Goal: Transaction & Acquisition: Book appointment/travel/reservation

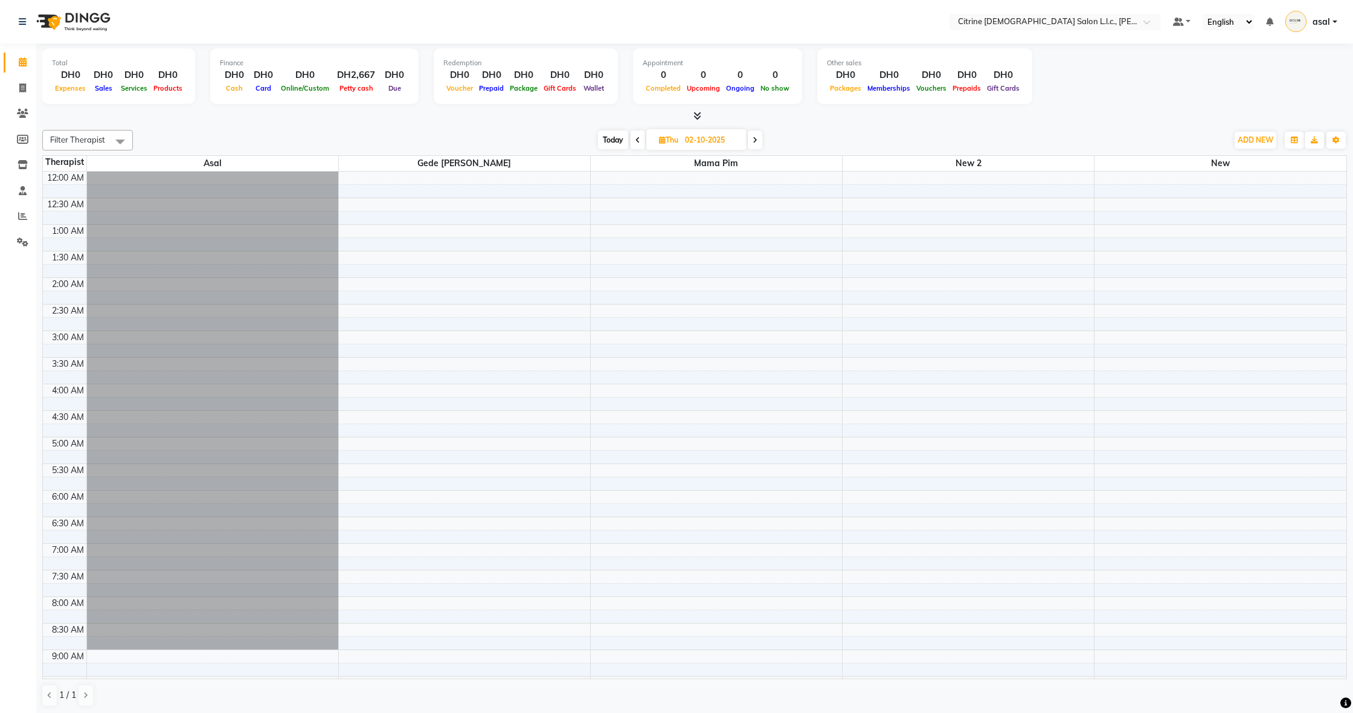
click at [761, 140] on span at bounding box center [755, 139] width 14 height 19
type input "03-10-2025"
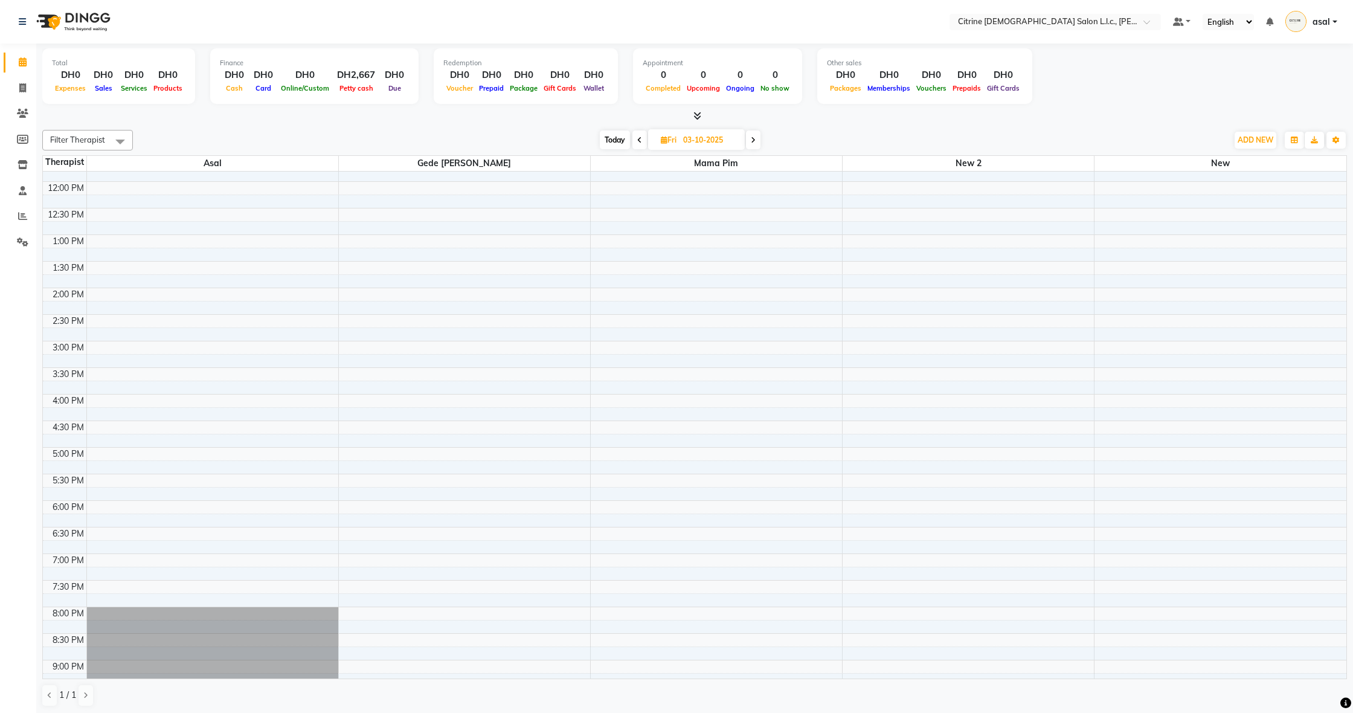
scroll to position [626, 0]
click at [348, 455] on div "12:00 AM 12:30 AM 1:00 AM 1:30 AM 2:00 AM 2:30 AM 3:00 AM 3:30 AM 4:00 AM 4:30 …" at bounding box center [694, 182] width 1303 height 1275
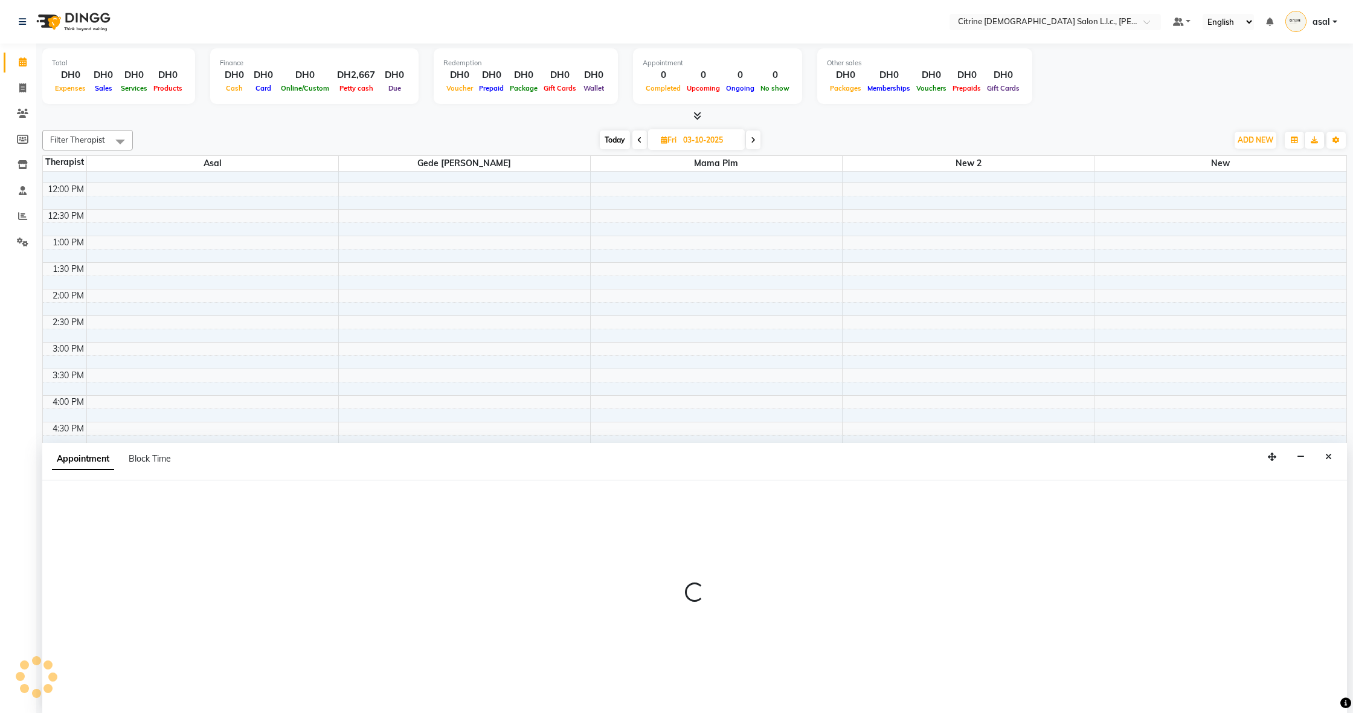
scroll to position [1, 0]
select select "70726"
select select "1020"
select select "tentative"
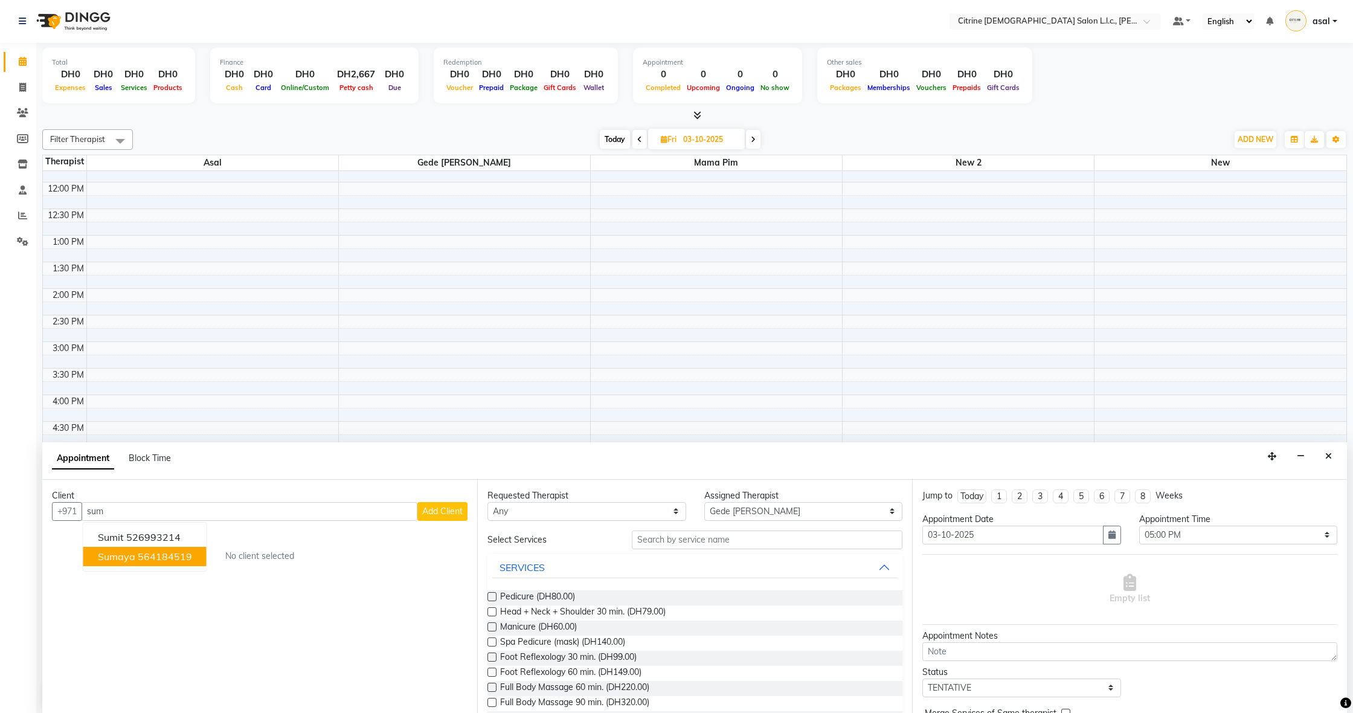
click at [132, 560] on span "sumaya" at bounding box center [116, 556] width 37 height 12
type input "564184519"
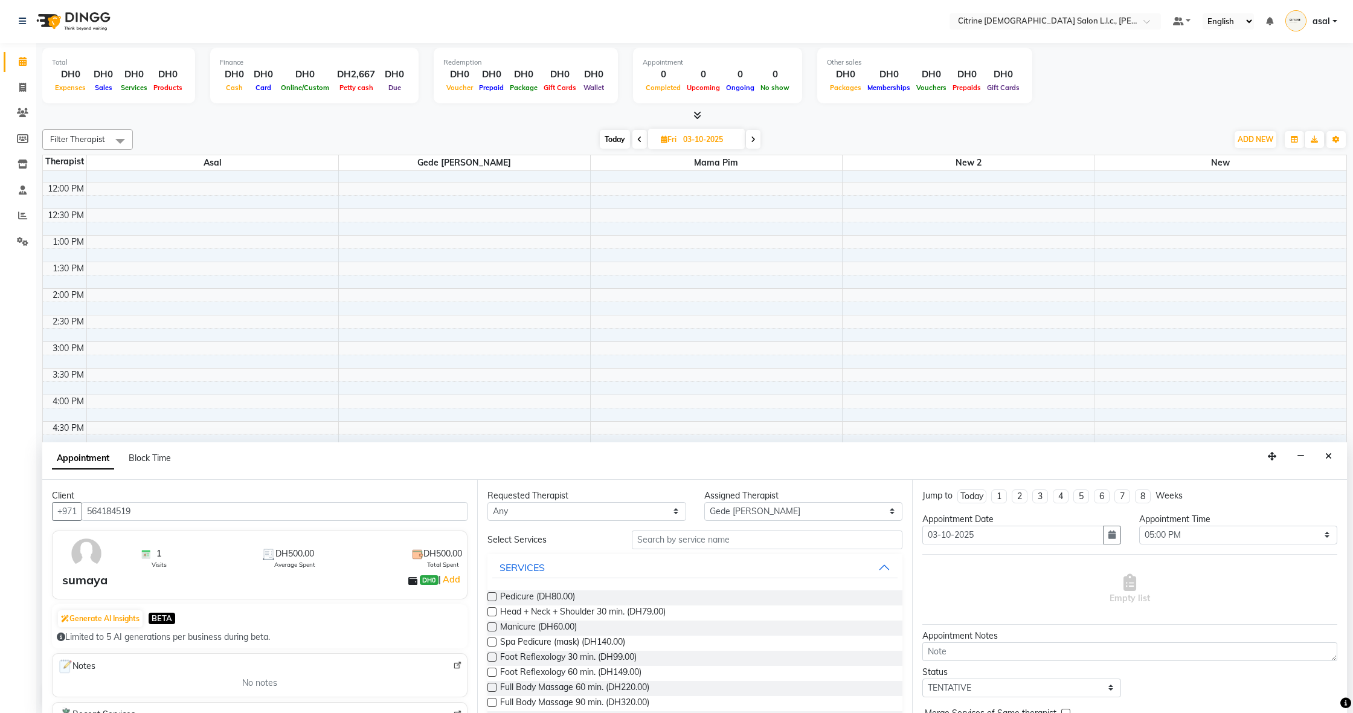
scroll to position [0, 0]
click at [679, 594] on div "Pedicure (DH80.00)" at bounding box center [694, 597] width 415 height 15
click at [498, 596] on div "Pedicure (DH80.00)" at bounding box center [694, 597] width 415 height 15
click at [489, 596] on label at bounding box center [491, 596] width 9 height 9
click at [489, 596] on input "checkbox" at bounding box center [491, 598] width 8 height 8
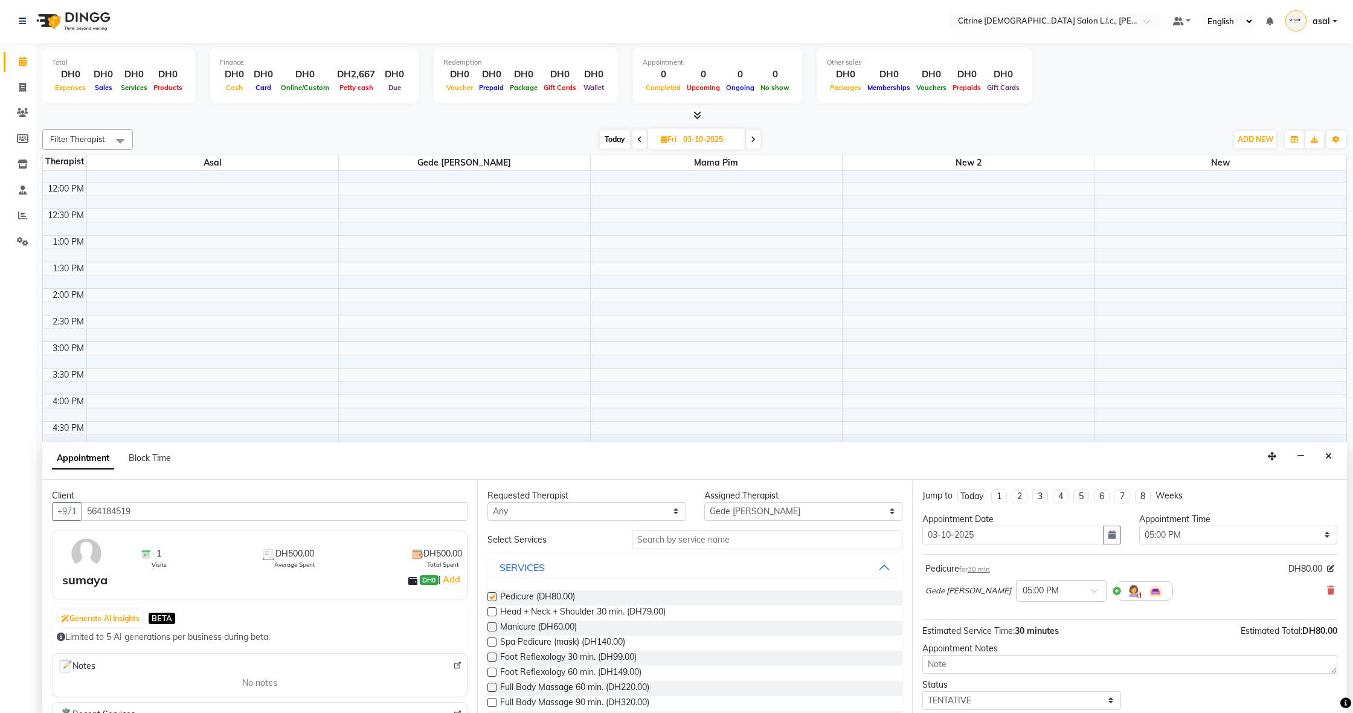
checkbox input "false"
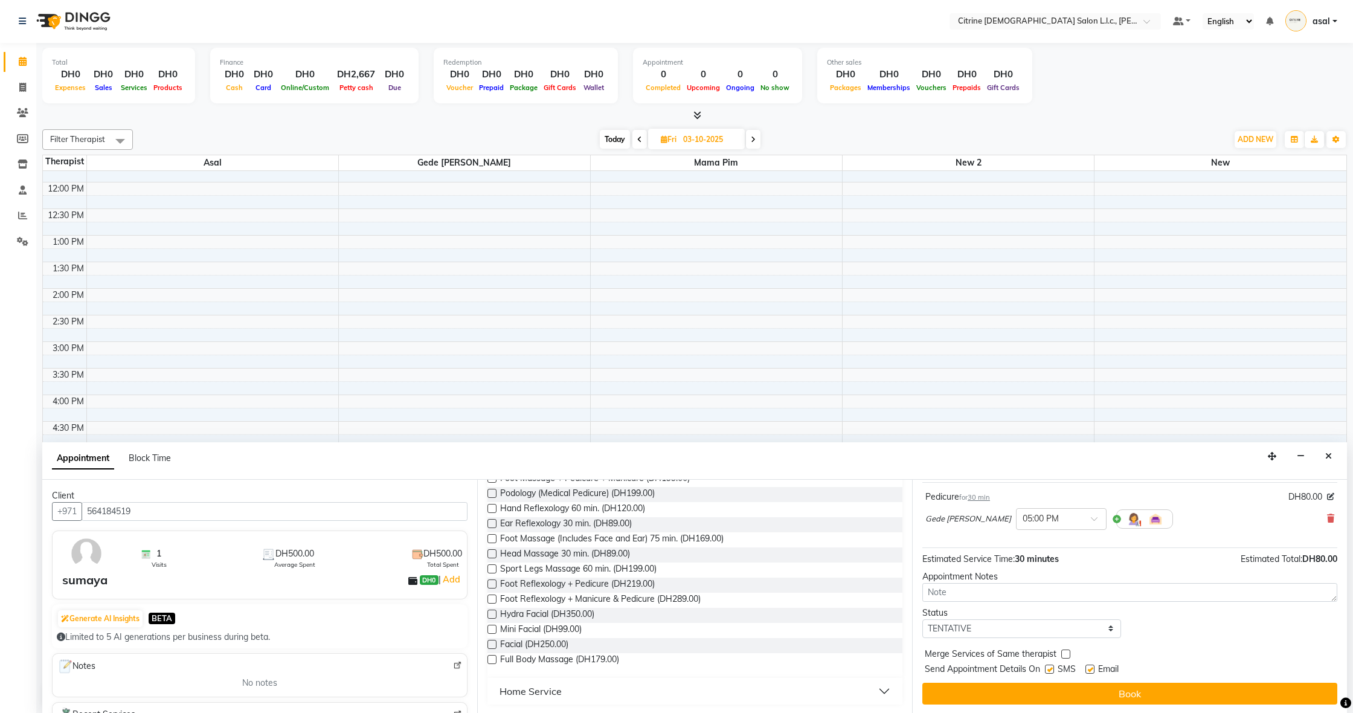
scroll to position [72, 0]
select select "confirm booking"
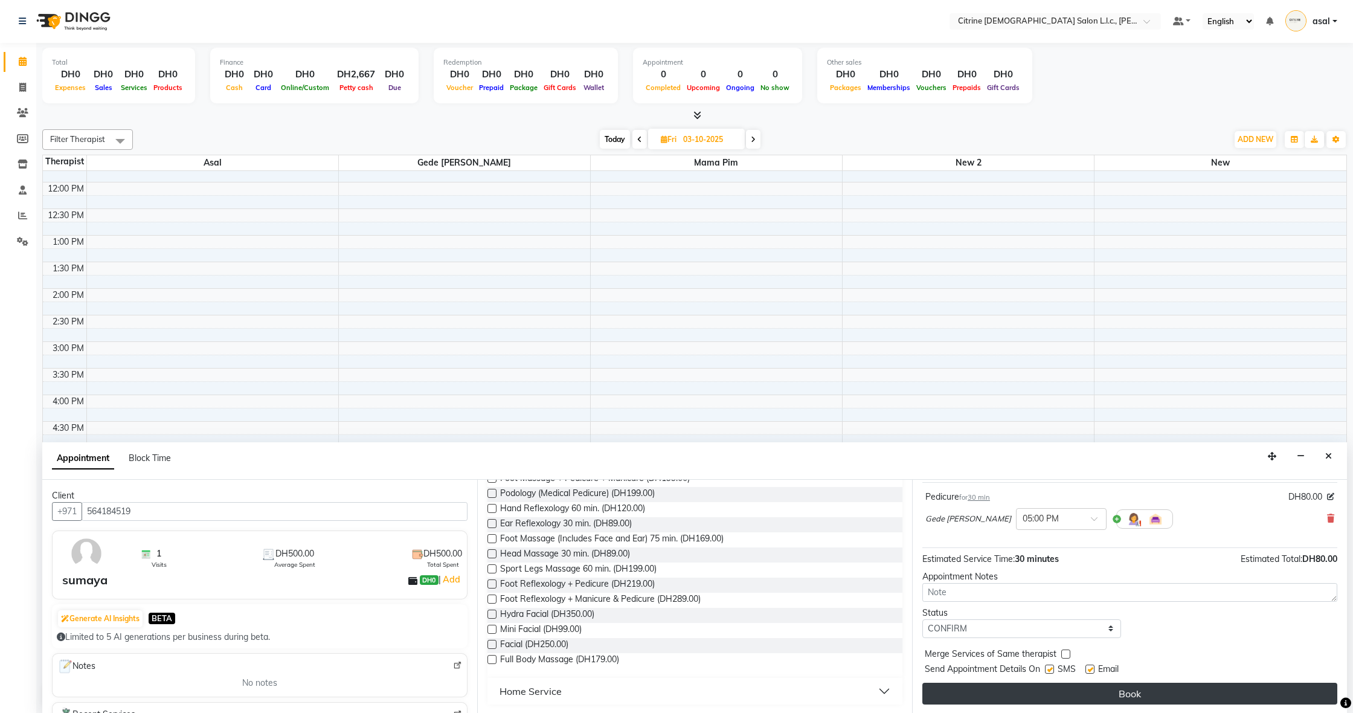
click at [1159, 689] on button "Book" at bounding box center [1129, 694] width 415 height 22
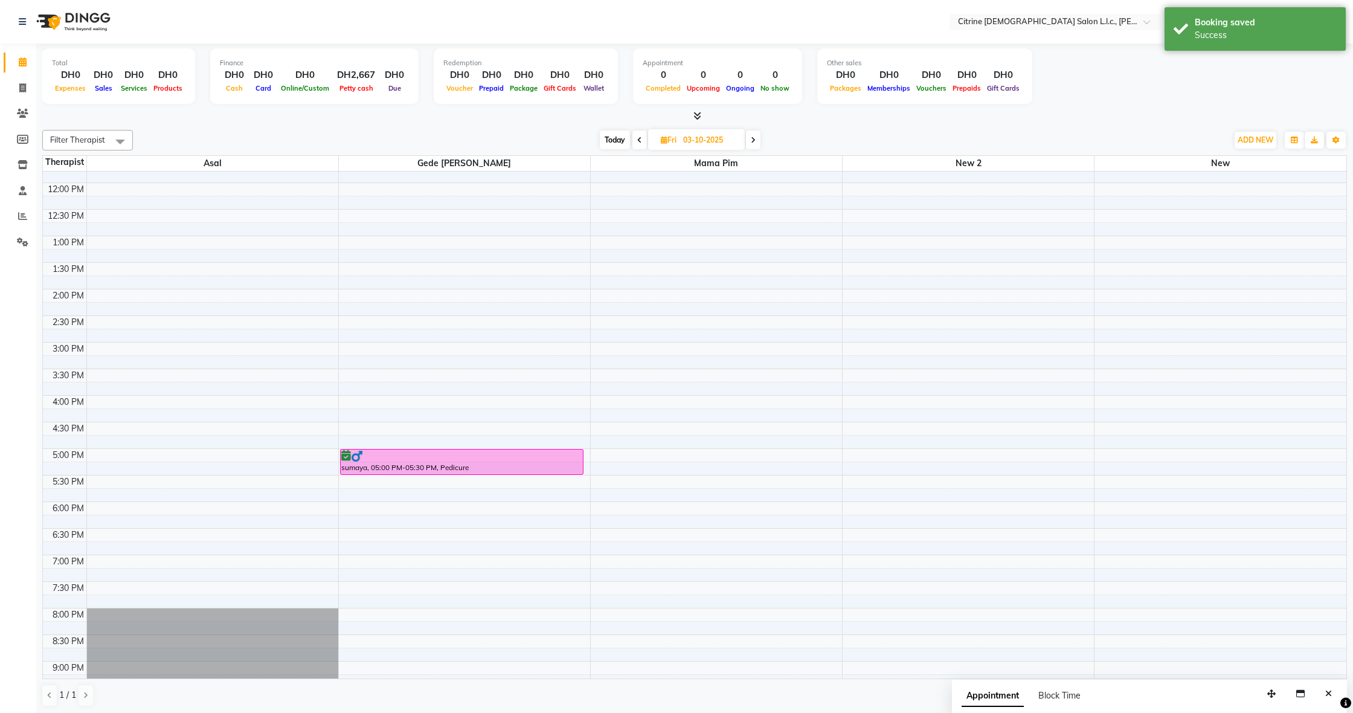
scroll to position [628, 0]
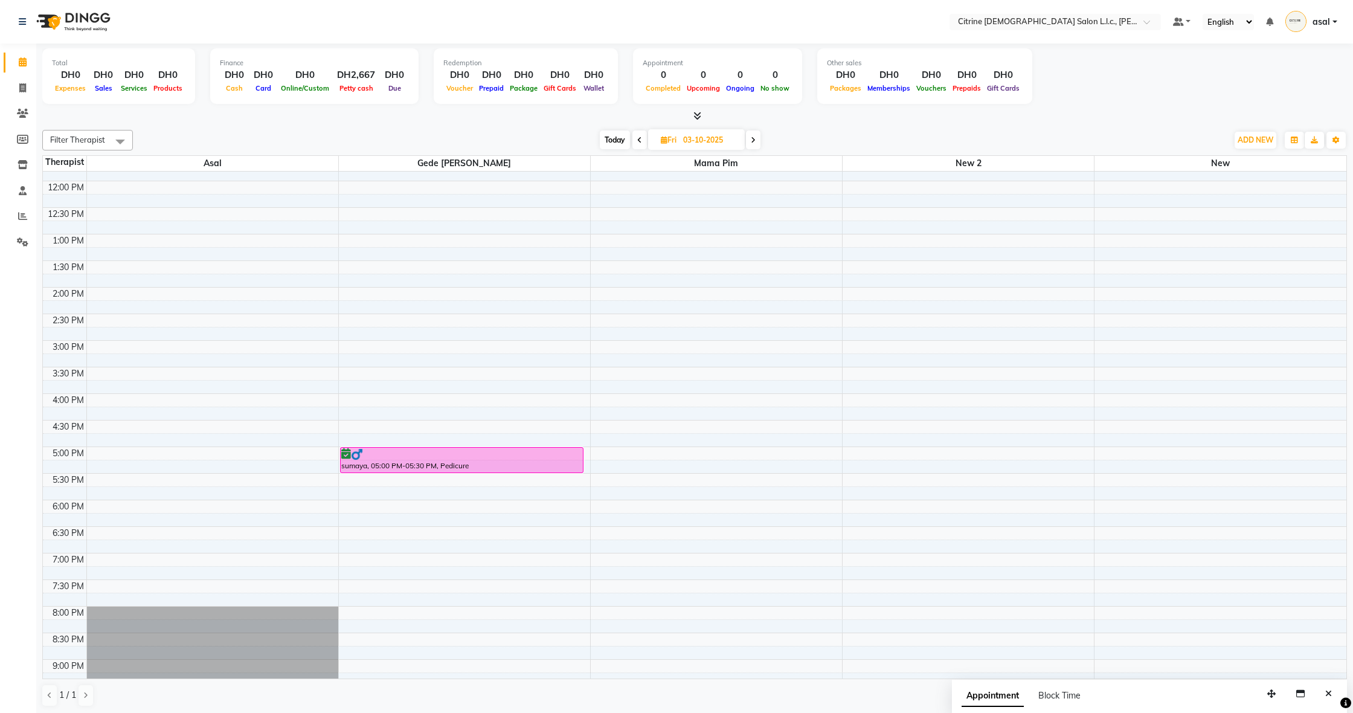
click at [347, 611] on div "12:00 AM 12:30 AM 1:00 AM 1:30 AM 2:00 AM 2:30 AM 3:00 AM 3:30 AM 4:00 AM 4:30 …" at bounding box center [694, 180] width 1303 height 1275
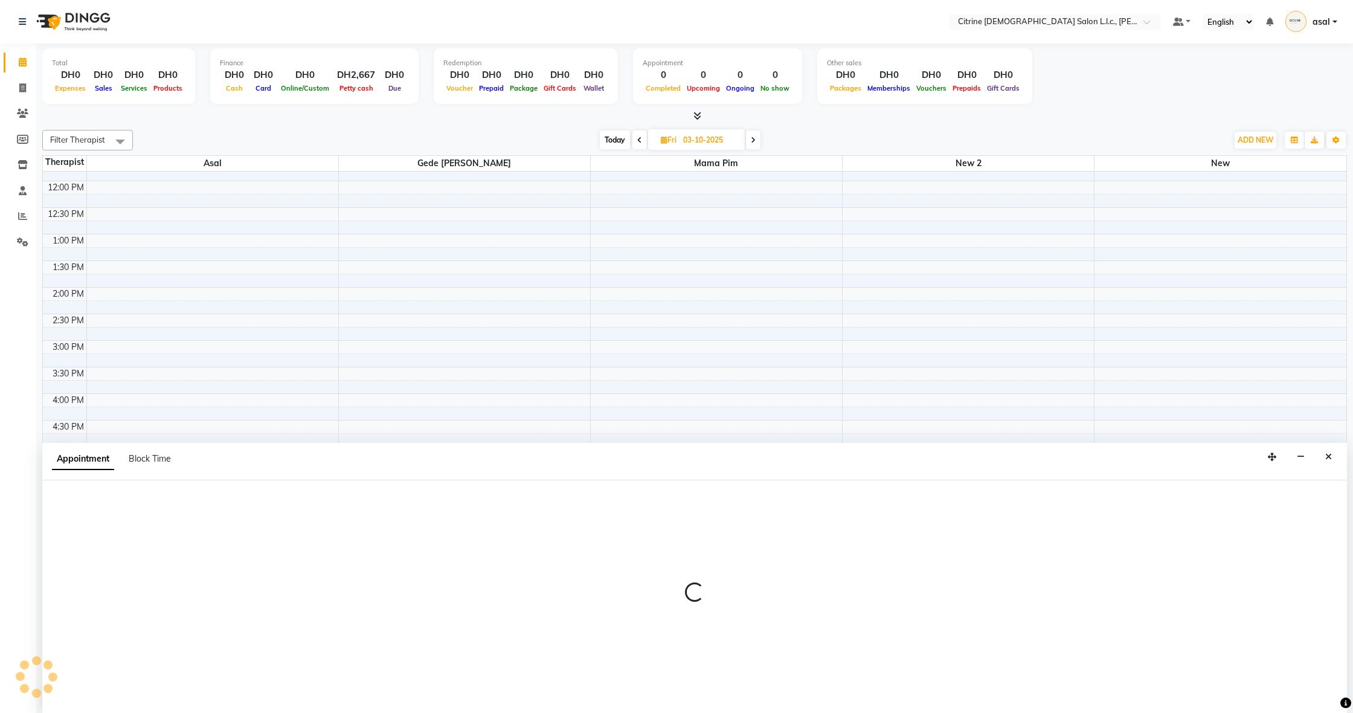
scroll to position [1, 0]
select select "70726"
select select "1200"
select select "tentative"
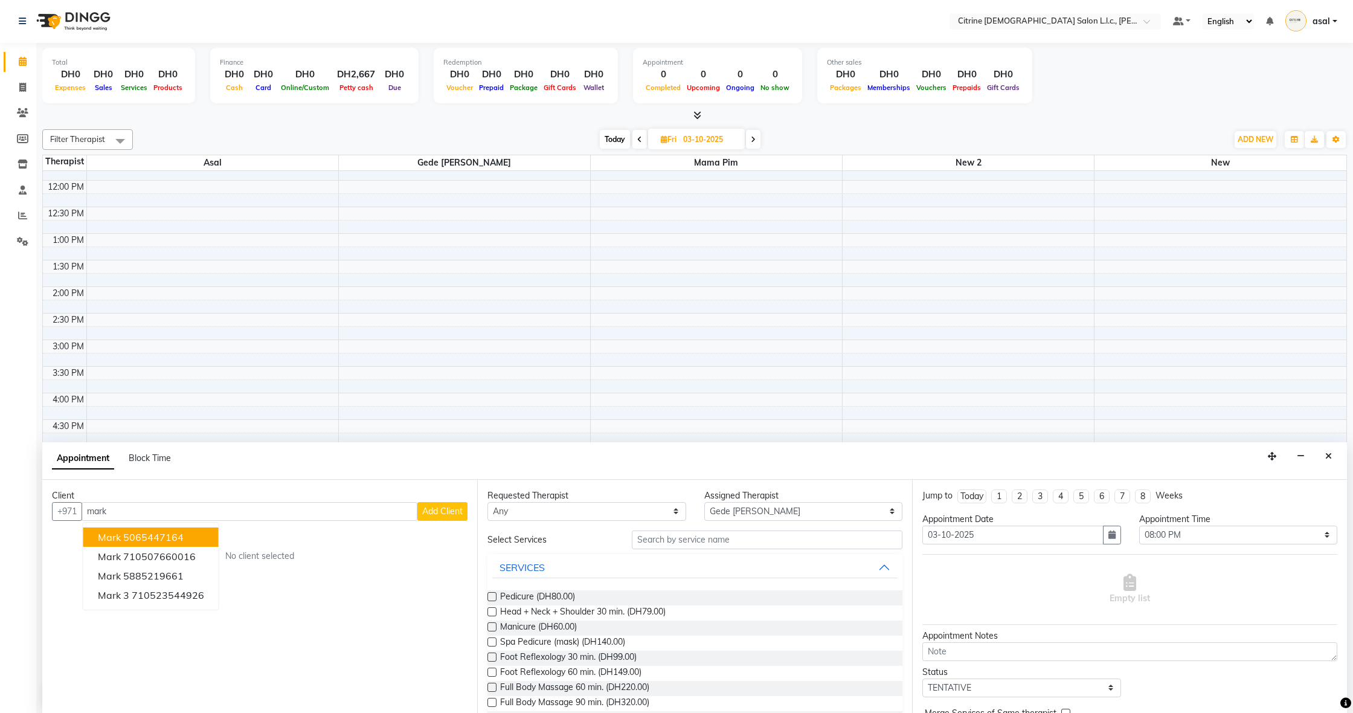
click at [144, 537] on ngb-highlight "5065447164" at bounding box center [153, 537] width 60 height 12
type input "5065447164"
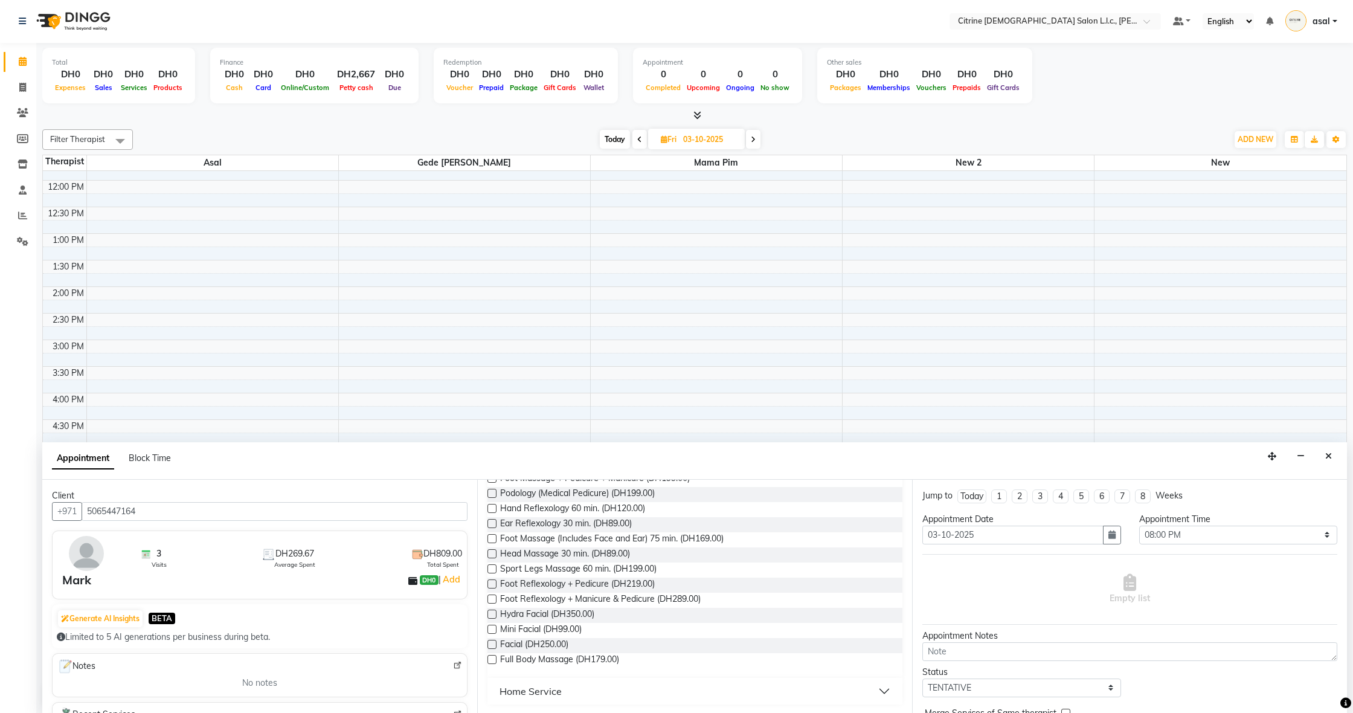
scroll to position [284, 0]
click at [568, 646] on span "Facial (DH250.00)" at bounding box center [534, 645] width 68 height 15
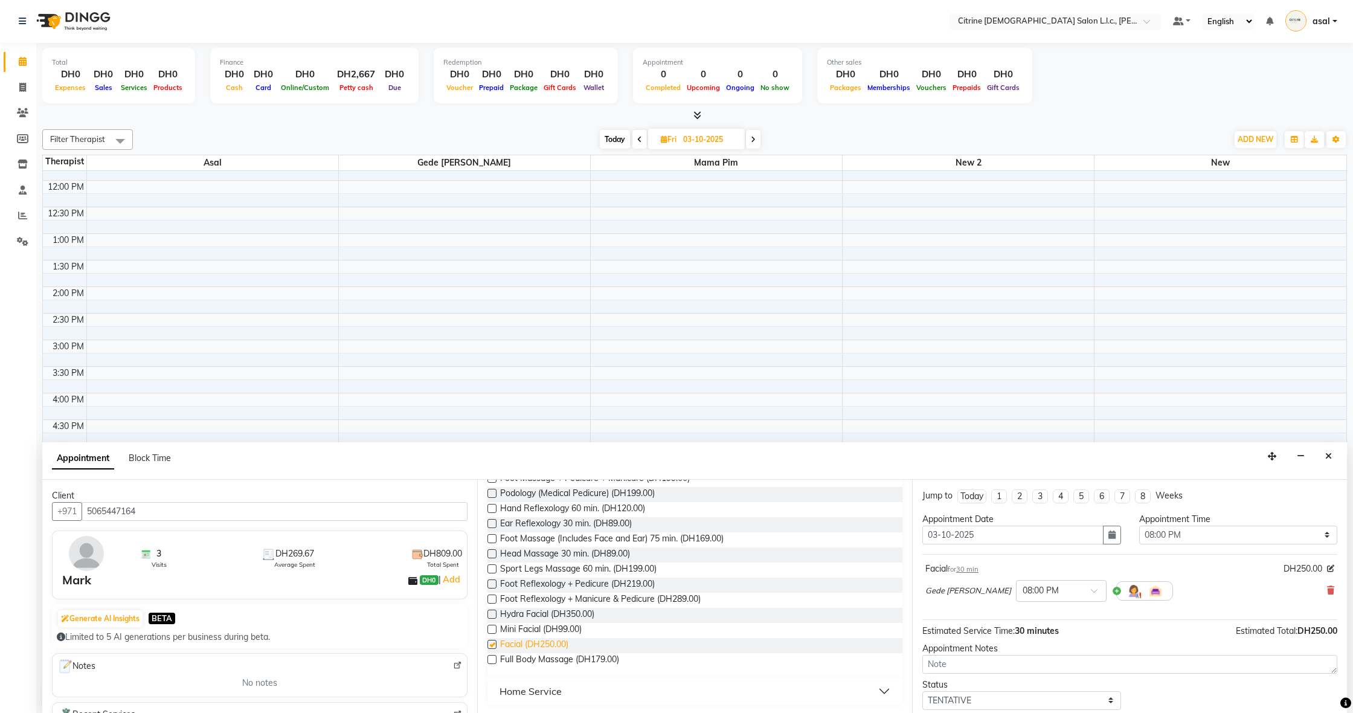
checkbox input "false"
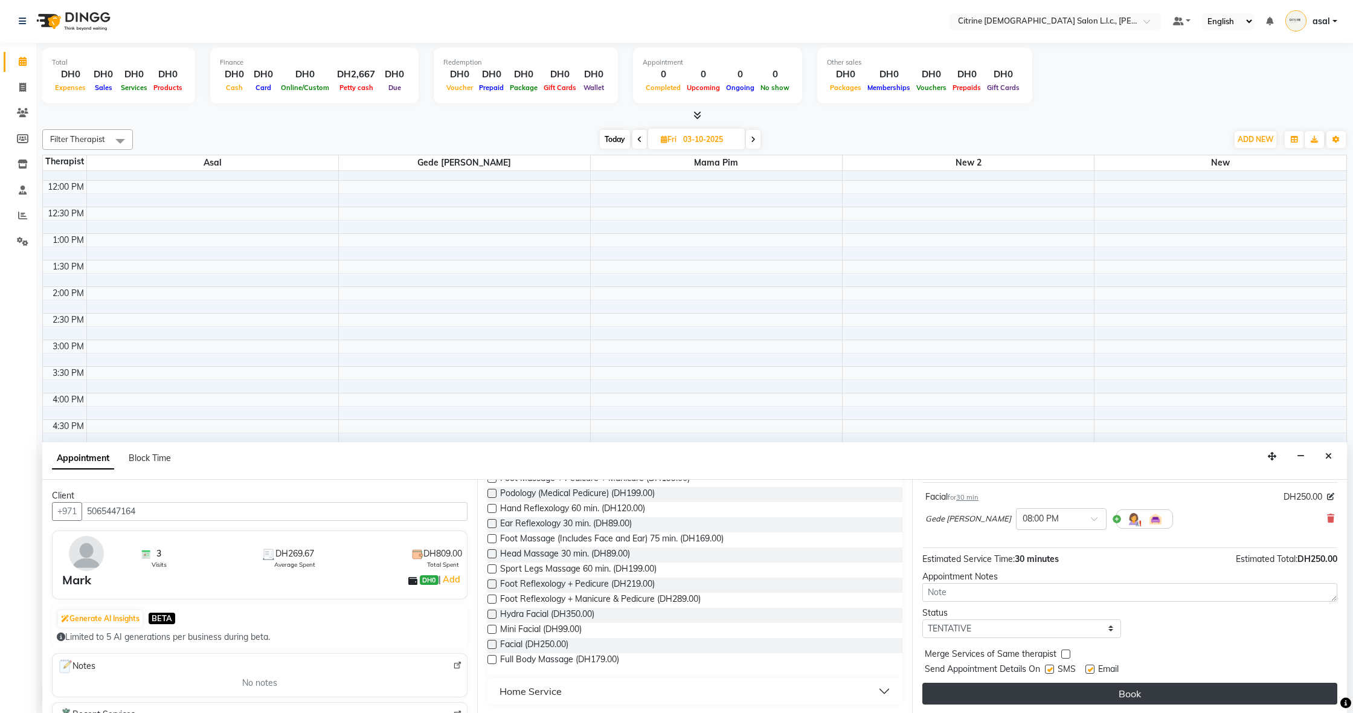
scroll to position [72, 0]
click at [1020, 688] on button "Book" at bounding box center [1129, 694] width 415 height 22
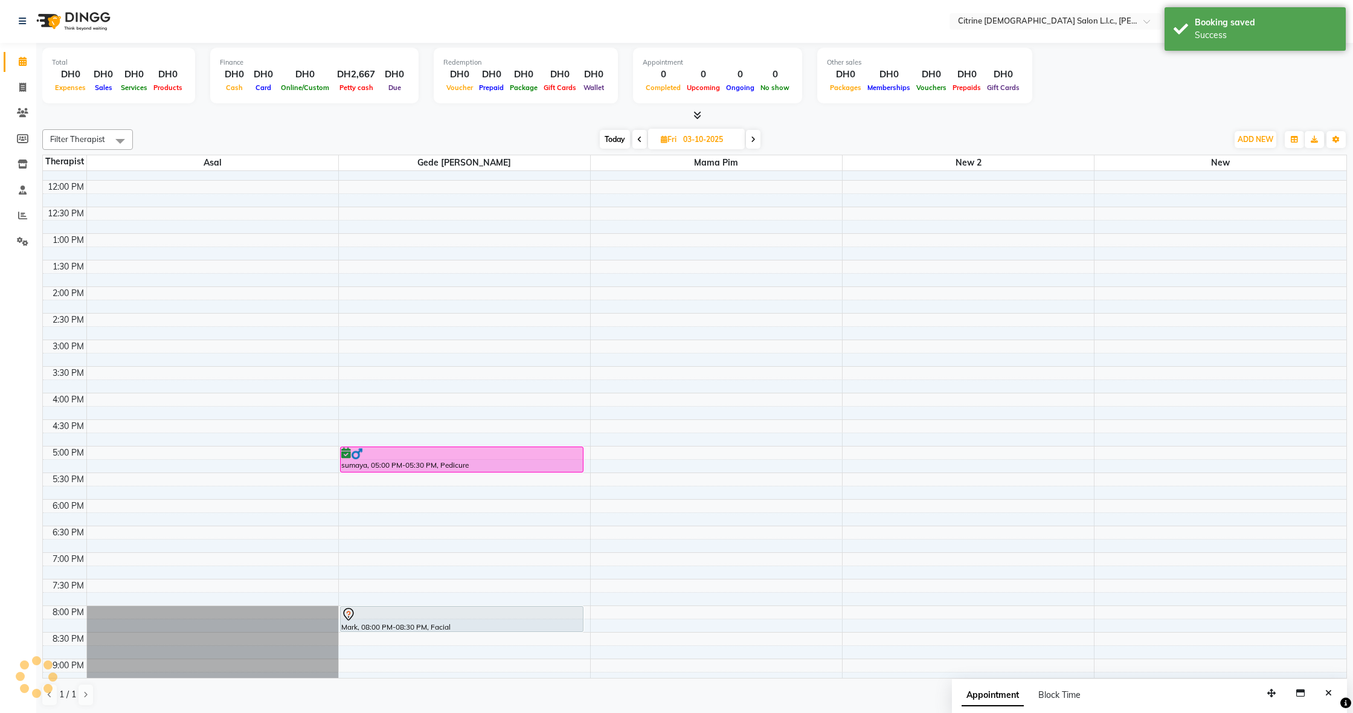
scroll to position [0, 0]
